Goal: Task Accomplishment & Management: Manage account settings

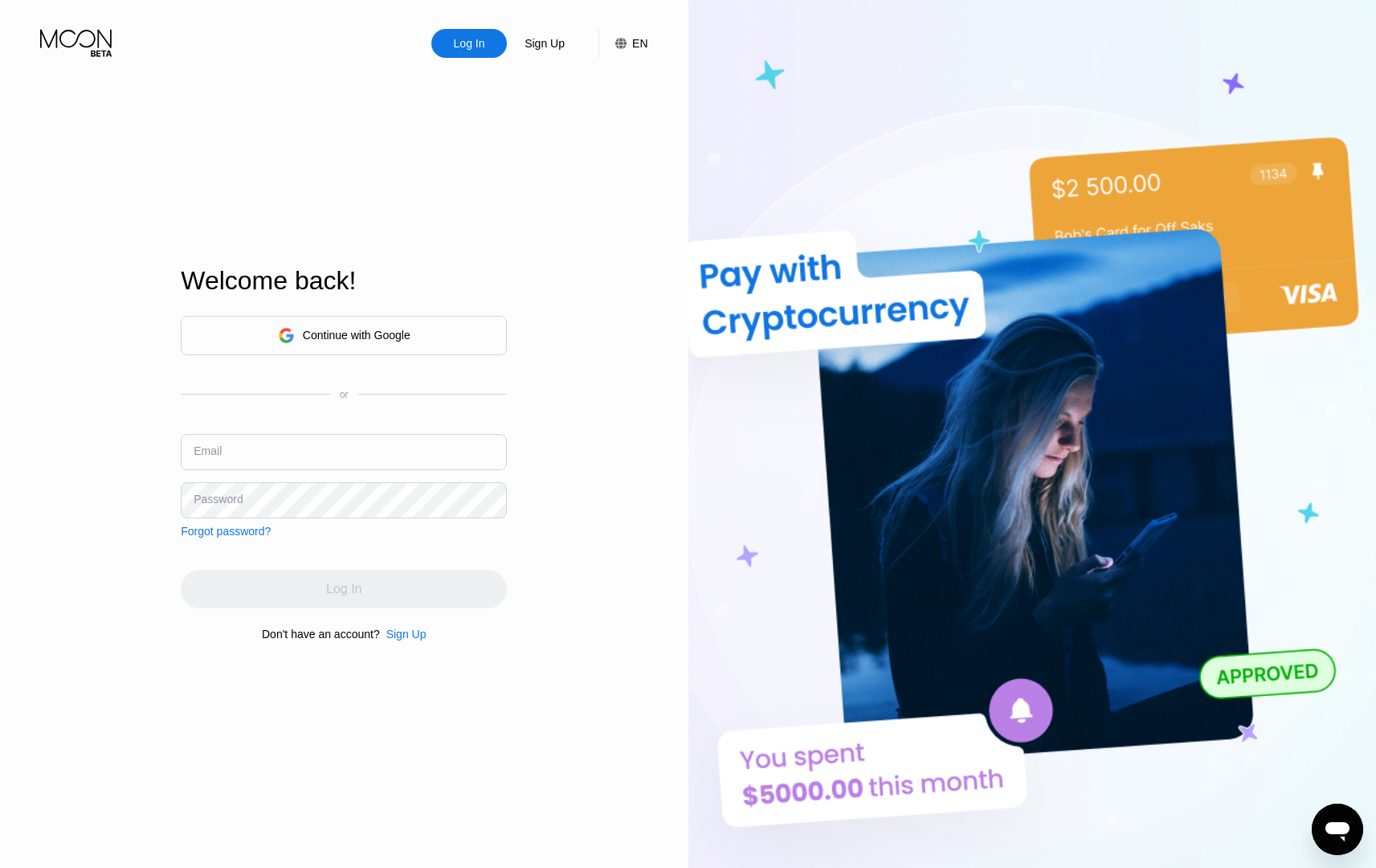
type input "[EMAIL_ADDRESS][DOMAIN_NAME]"
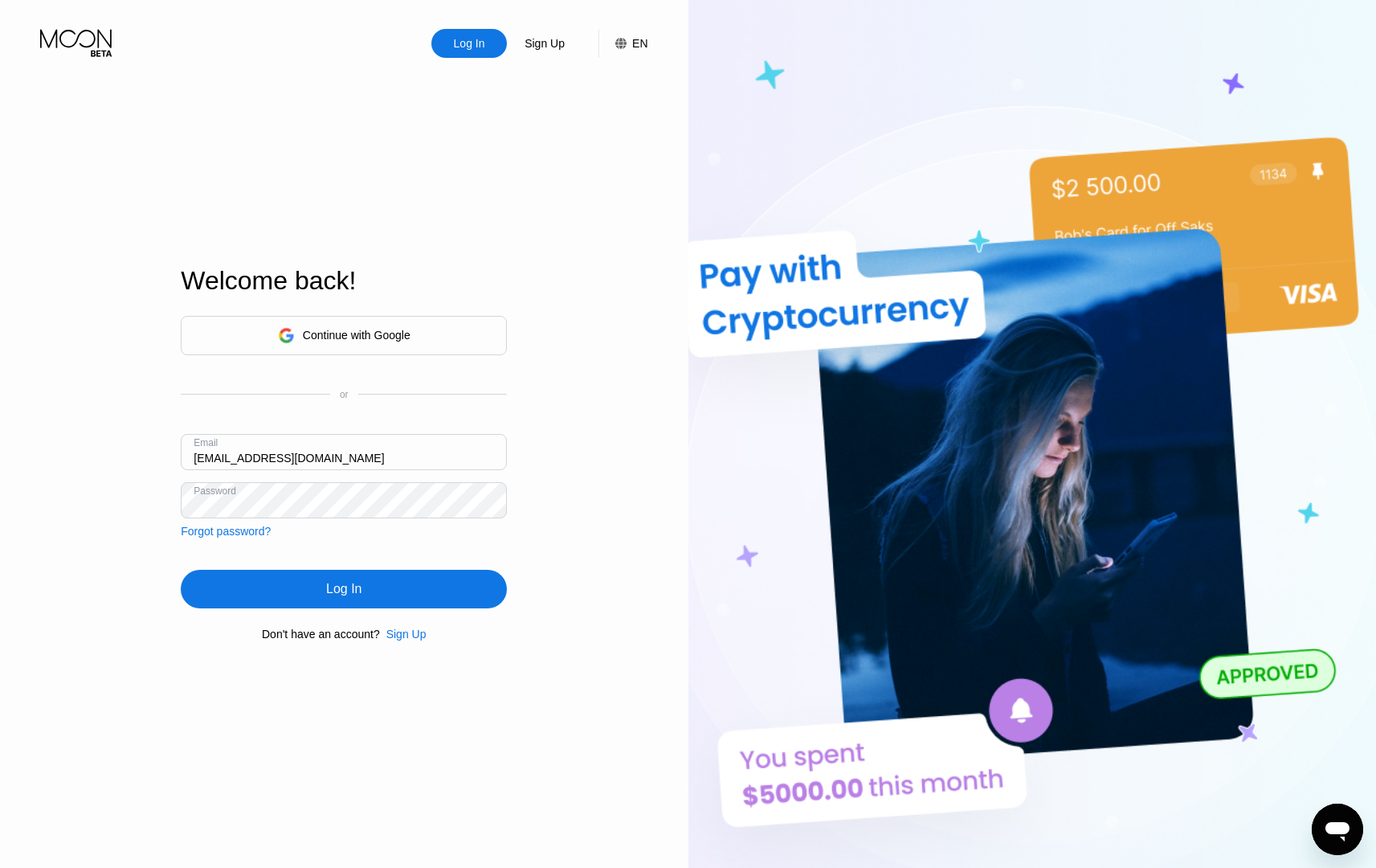
click at [341, 588] on div "Log In" at bounding box center [343, 589] width 35 height 16
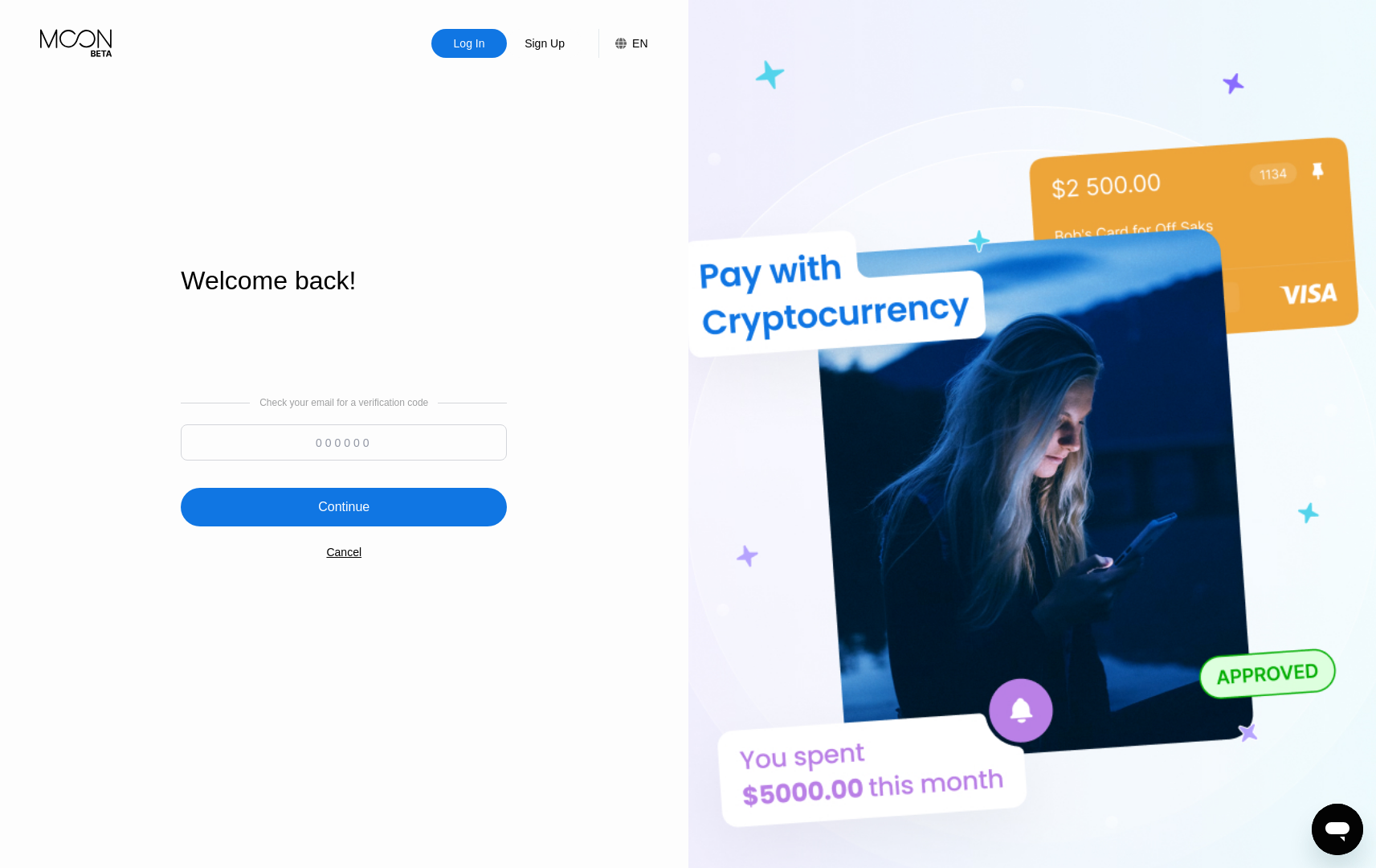
click at [424, 438] on input at bounding box center [343, 442] width 326 height 36
paste input "962695"
type input "962695"
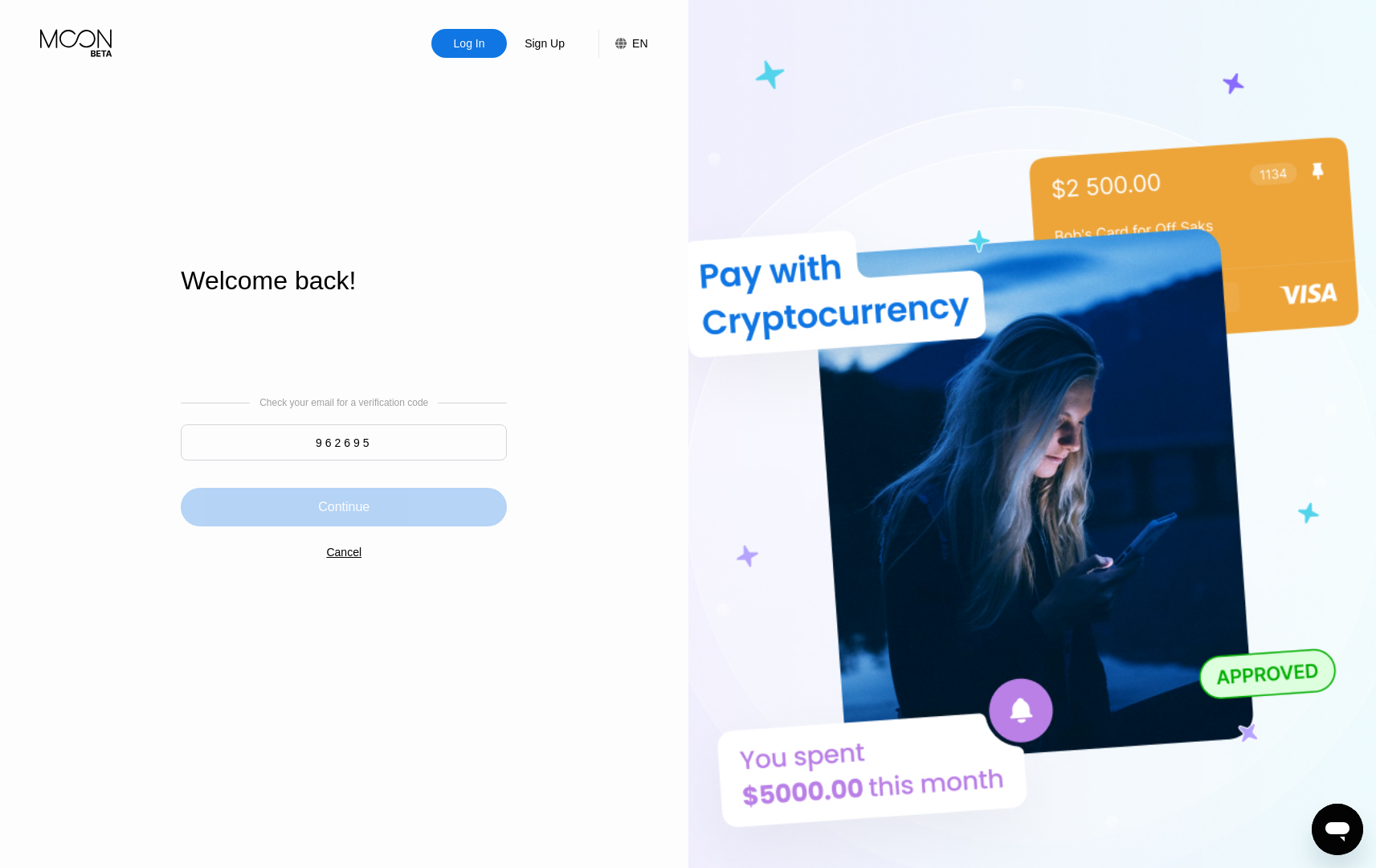
click at [372, 504] on div "Continue" at bounding box center [343, 507] width 326 height 39
